Goal: Navigation & Orientation: Find specific page/section

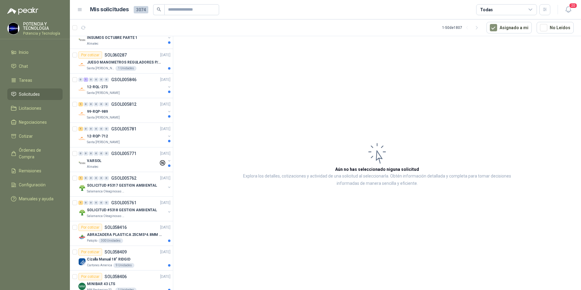
scroll to position [273, 0]
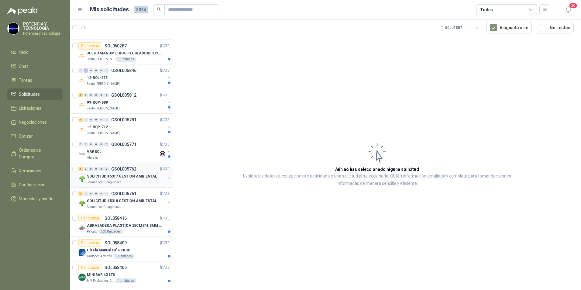
click at [139, 177] on p "SOLICITUD #5317 GESTION AMBIENTAL" at bounding box center [122, 176] width 70 height 6
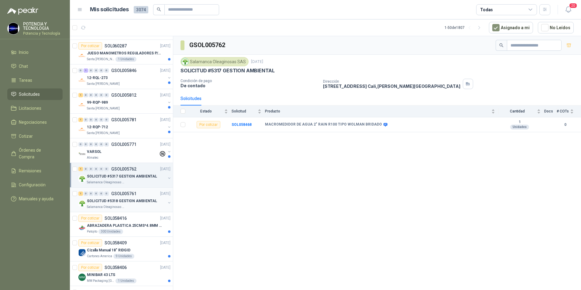
click at [133, 193] on p "GSOL005761" at bounding box center [123, 193] width 25 height 4
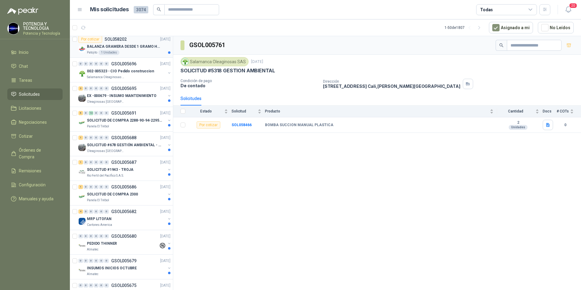
scroll to position [729, 0]
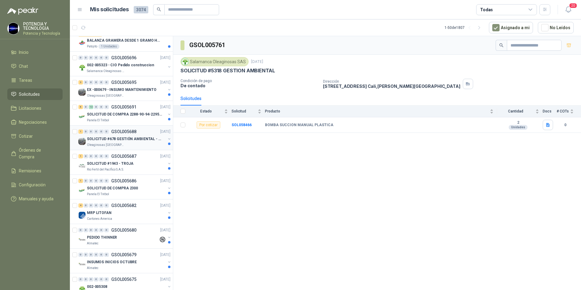
click at [126, 139] on p "SOLICITUD #678 GESTIÓN AMBIENTAL - TUMACO" at bounding box center [125, 139] width 76 height 6
click at [133, 94] on div "Oleaginosas [GEOGRAPHIC_DATA][PERSON_NAME]" at bounding box center [126, 95] width 79 height 5
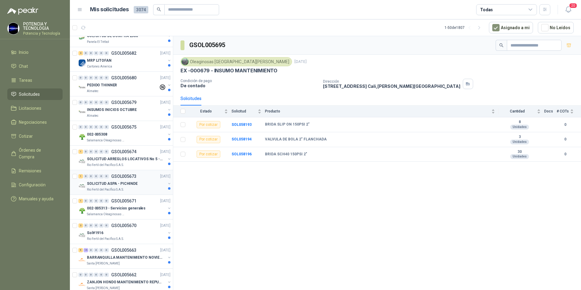
scroll to position [911, 0]
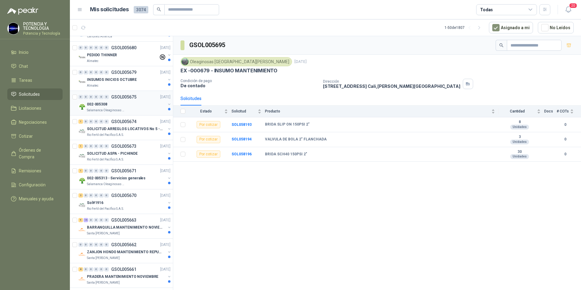
click at [125, 97] on p "GSOL005675" at bounding box center [123, 97] width 25 height 4
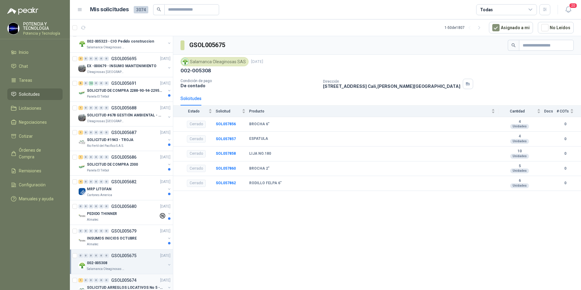
scroll to position [739, 0]
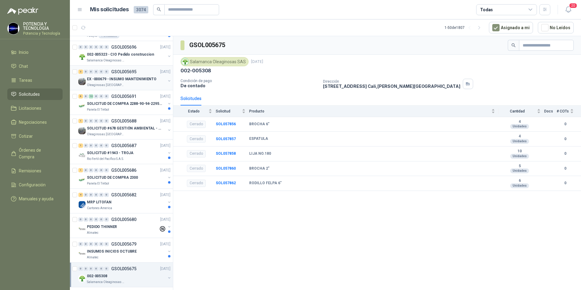
click at [126, 79] on p "EX -000679 - INSUMO MANTENIMIENTO" at bounding box center [122, 79] width 70 height 6
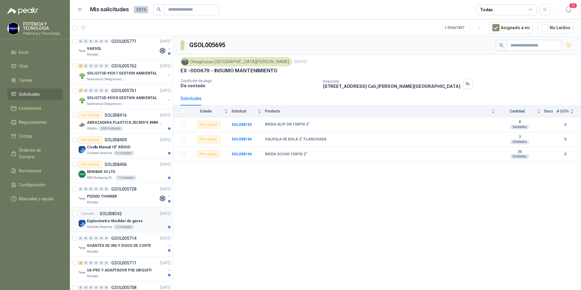
scroll to position [375, 0]
click at [125, 102] on div "SOLICITUD #5318 GESTION AMBIENTAL" at bounding box center [126, 98] width 79 height 7
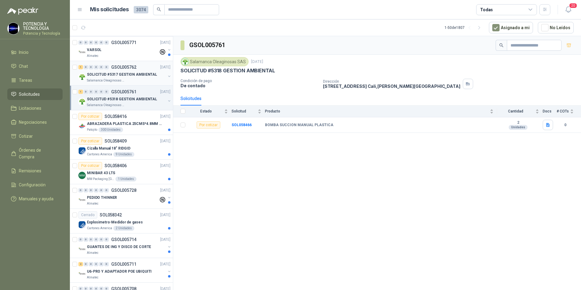
click at [135, 77] on p "SOLICITUD #5317 GESTION AMBIENTAL" at bounding box center [122, 75] width 70 height 6
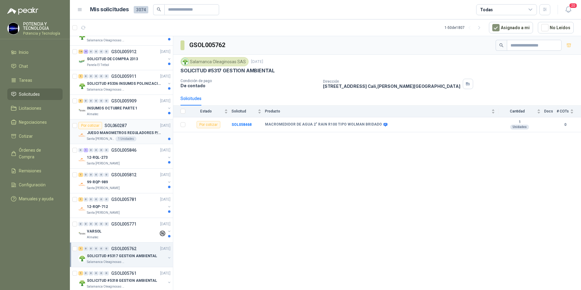
scroll to position [193, 0]
click at [128, 94] on div "1 0 0 0 0 0 GSOL005911 [DATE] SOLICITUD #5336 INSUMOS POLINIZACIÓN Salamanca Ol…" at bounding box center [121, 83] width 103 height 25
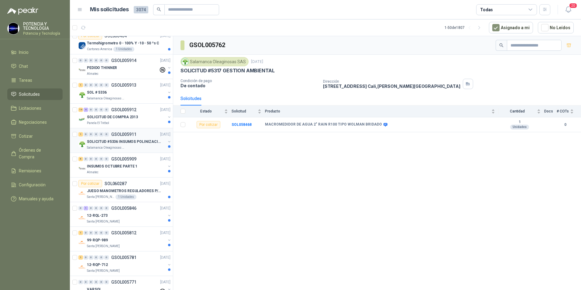
scroll to position [132, 0]
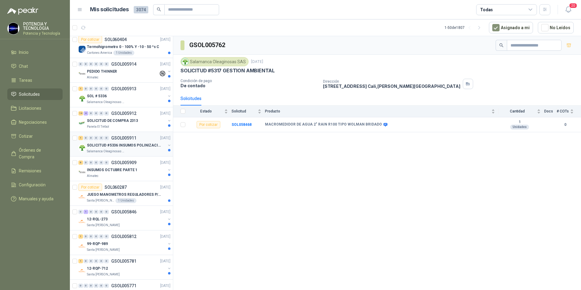
click at [130, 89] on p "GSOL005913" at bounding box center [123, 89] width 25 height 4
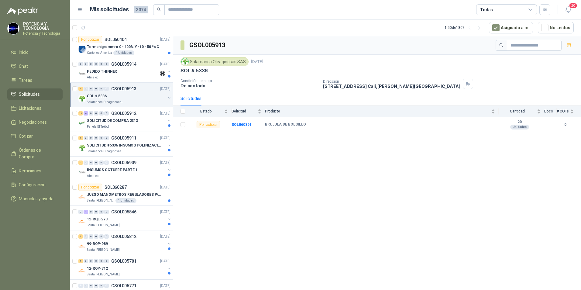
click at [130, 97] on div "SOL # 5336" at bounding box center [126, 95] width 79 height 7
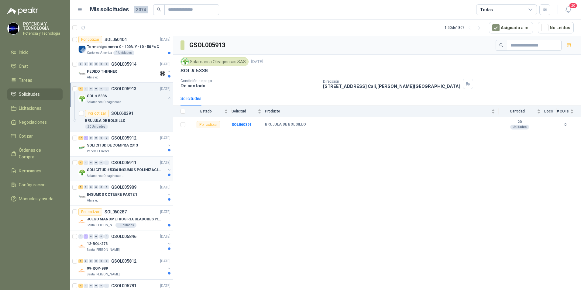
click at [128, 179] on div "1 0 0 0 0 0 GSOL005911 [DATE] SOLICITUD #5336 INSUMOS POLINIZACIÓN Salamanca Ol…" at bounding box center [121, 168] width 103 height 25
click at [133, 168] on p "SOLICITUD #5336 INSUMOS POLINIZACIÓN" at bounding box center [125, 170] width 76 height 6
